Goal: Navigation & Orientation: Find specific page/section

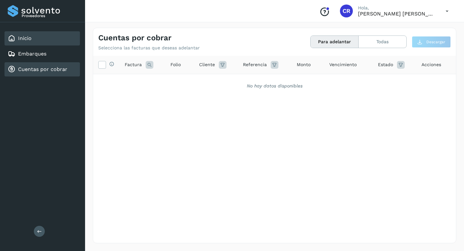
click at [33, 42] on div "Inicio" at bounding box center [42, 38] width 75 height 14
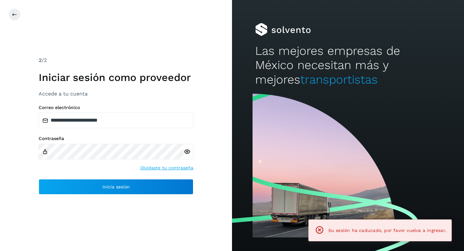
click at [189, 152] on icon at bounding box center [187, 151] width 7 height 7
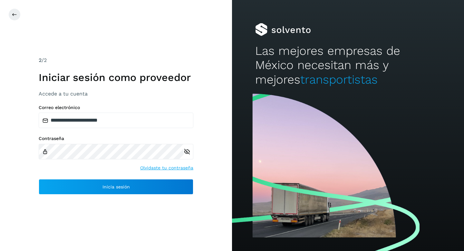
click at [189, 152] on icon at bounding box center [187, 151] width 7 height 7
